Goal: Transaction & Acquisition: Purchase product/service

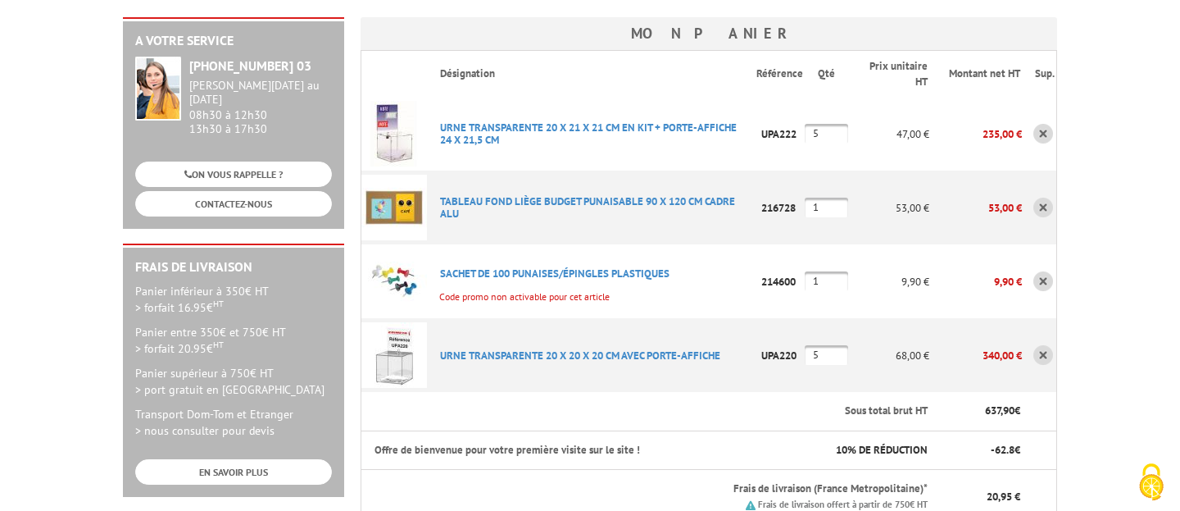
type input "[EMAIL_ADDRESS][DOMAIN_NAME]"
click at [1045, 124] on link at bounding box center [1044, 134] width 20 height 20
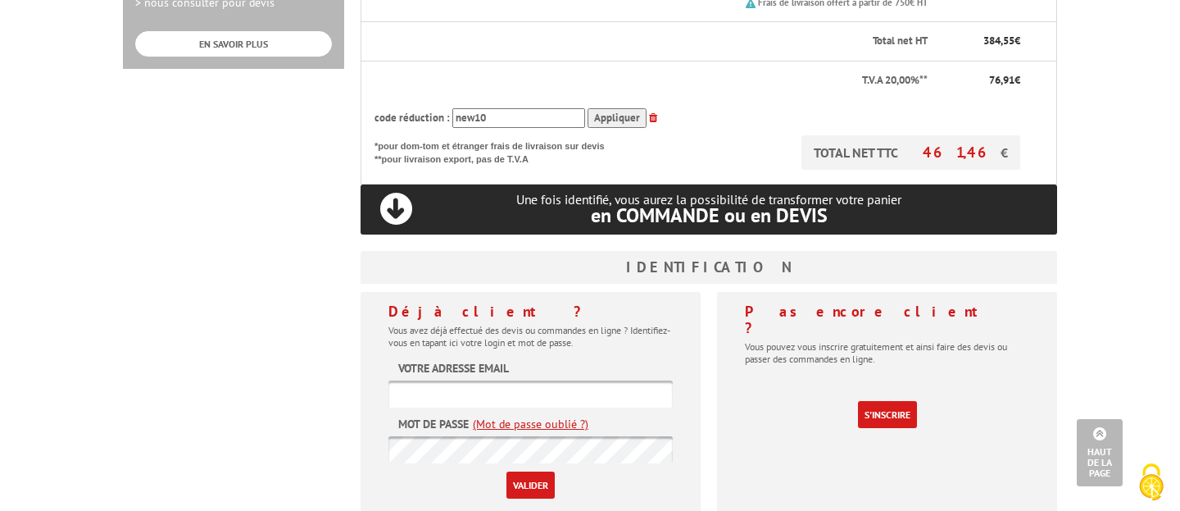
scroll to position [682, 0]
type input "jmm@azuredicom.fr"
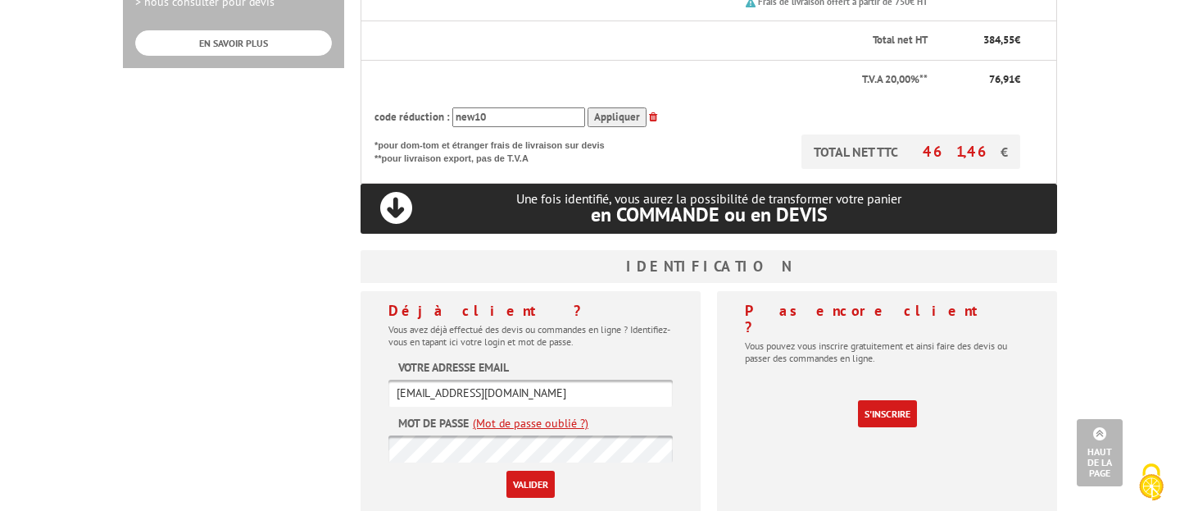
click at [532, 470] on input "Valider" at bounding box center [531, 483] width 48 height 27
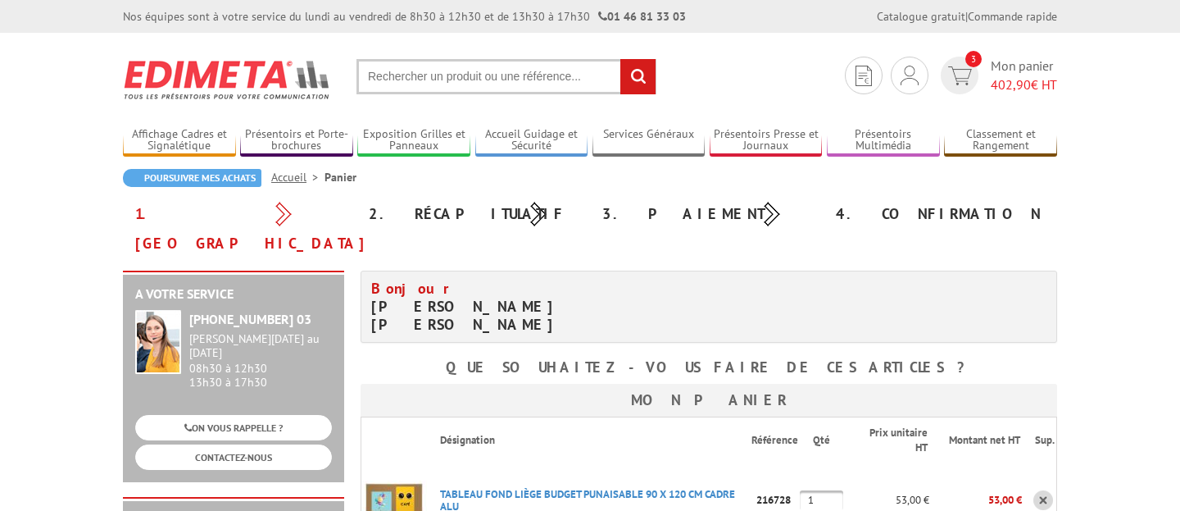
click at [531, 479] on p "TABLEAU FOND LIèGE BUDGET PUNAISABLE 90 X 120 CM CADRE ALU" at bounding box center [589, 499] width 325 height 41
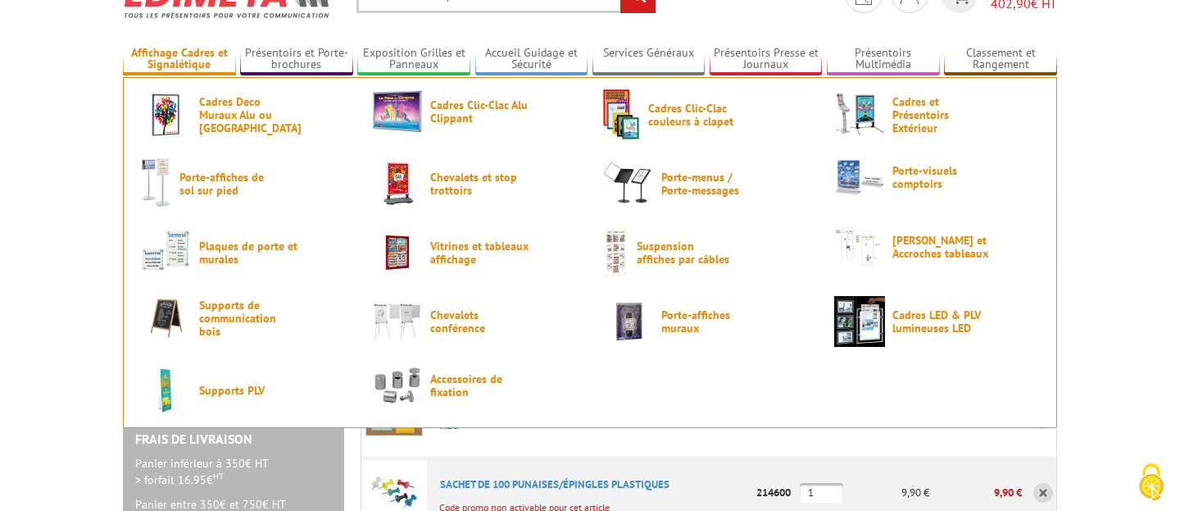
scroll to position [84, 0]
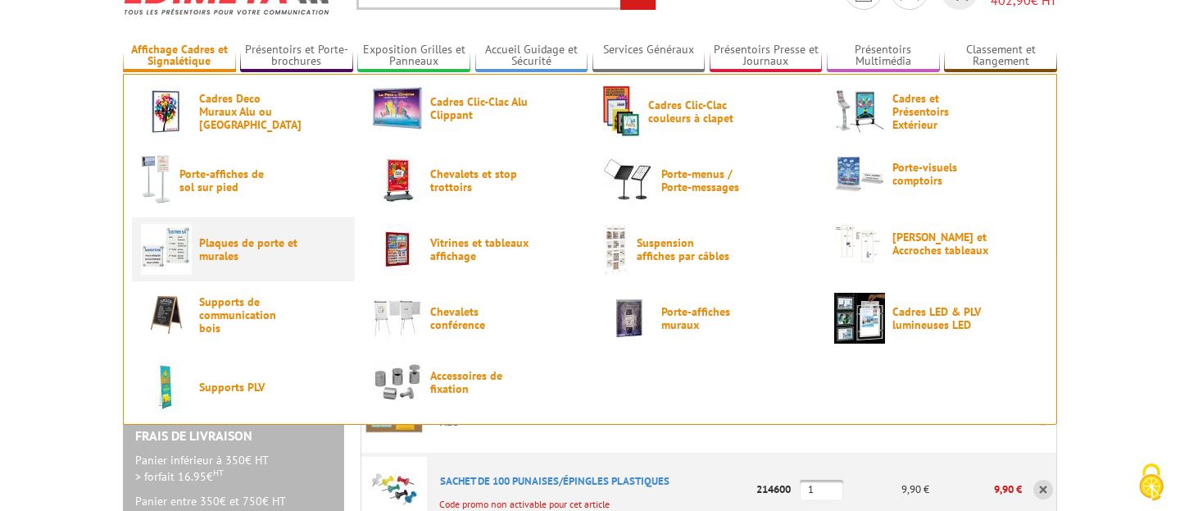
click at [241, 258] on span "Plaques de porte et murales" at bounding box center [248, 249] width 98 height 26
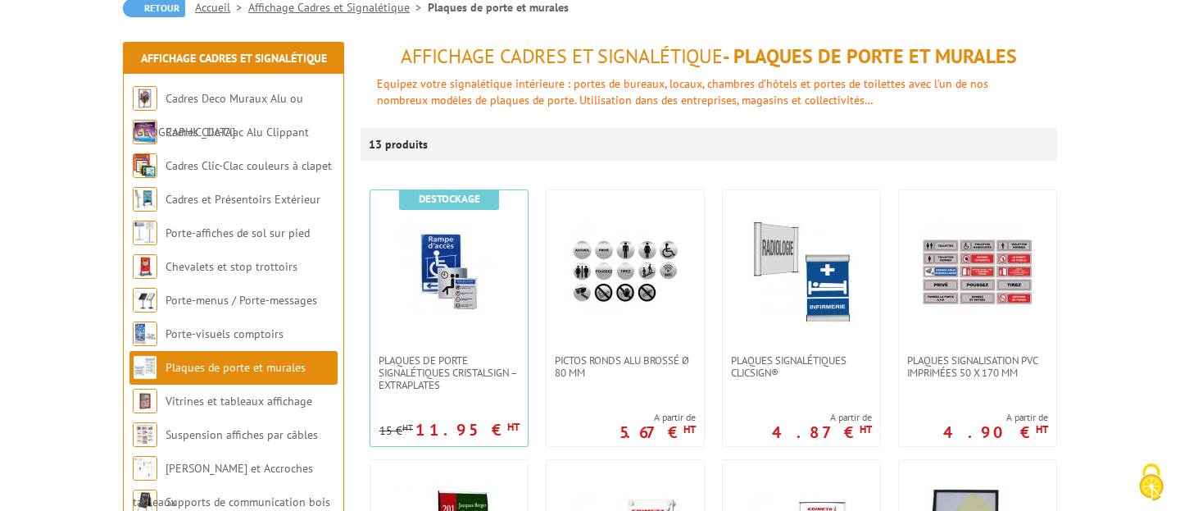
scroll to position [170, 0]
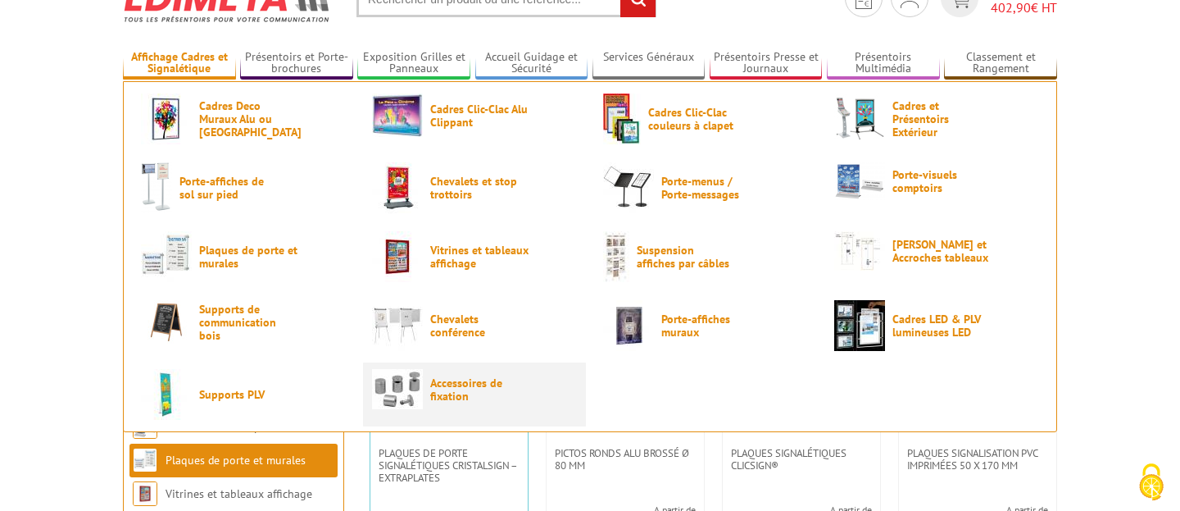
click at [455, 384] on span "Accessoires de fixation" at bounding box center [479, 389] width 98 height 26
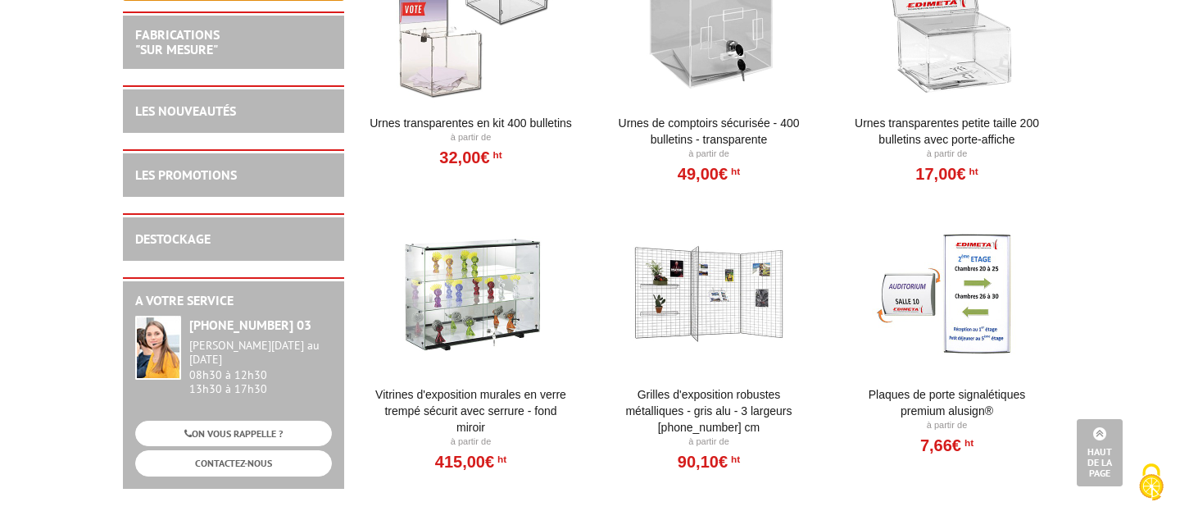
scroll to position [1849, 0]
